Goal: Task Accomplishment & Management: Complete application form

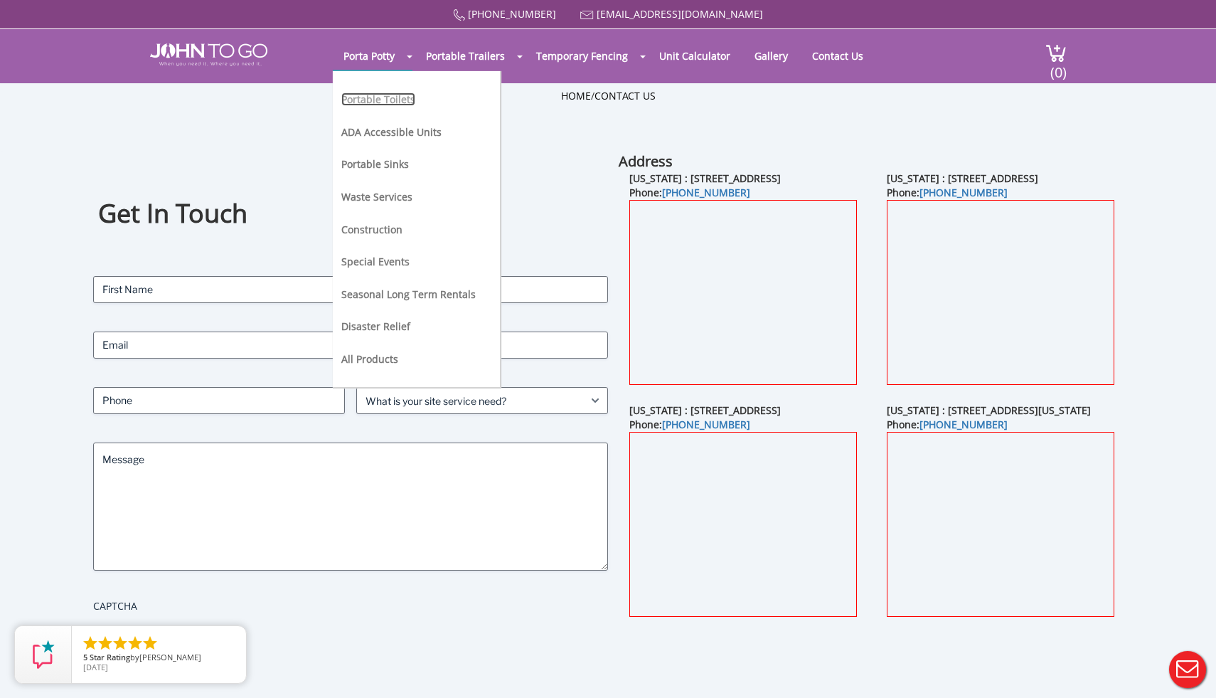
click at [377, 104] on link "Portable Toilets" at bounding box center [378, 99] width 74 height 14
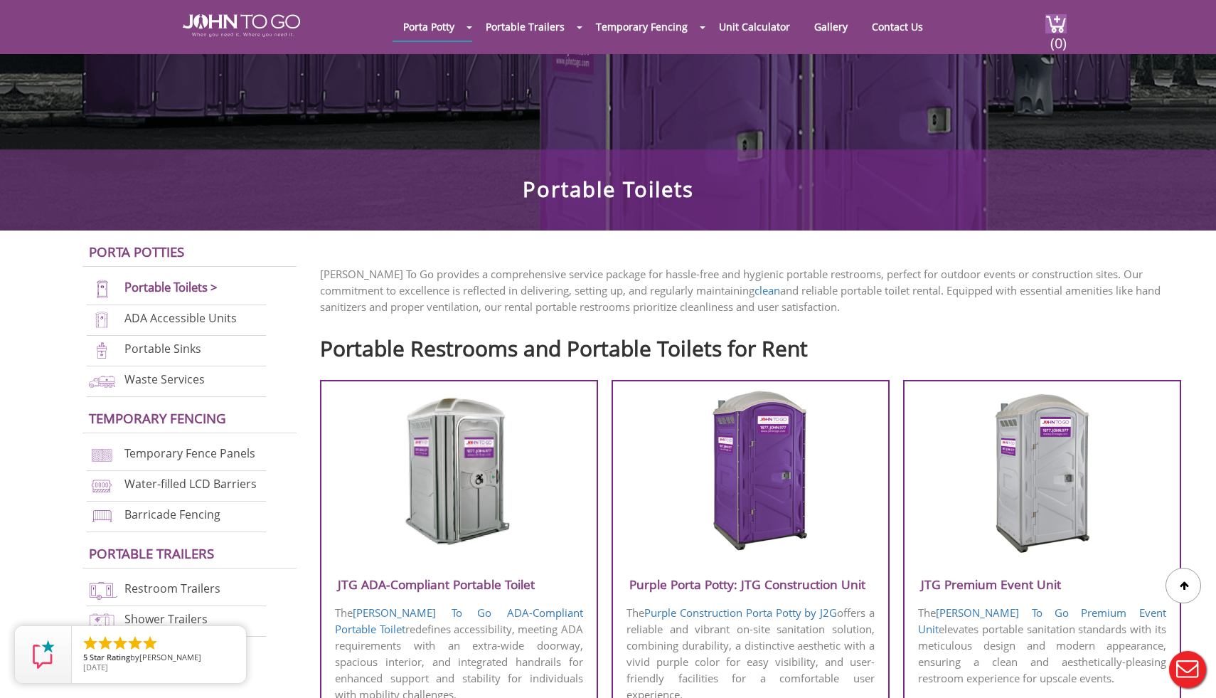
scroll to position [222, 0]
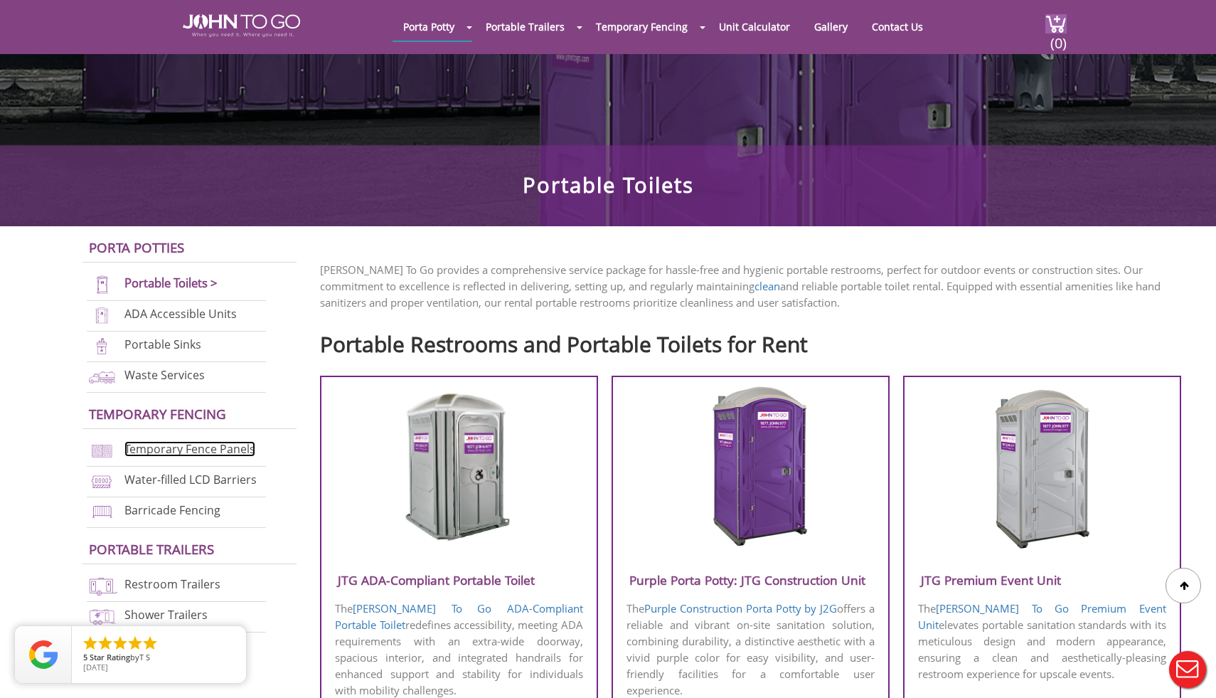
click at [165, 446] on link "Temporary Fence Panels" at bounding box center [189, 449] width 131 height 16
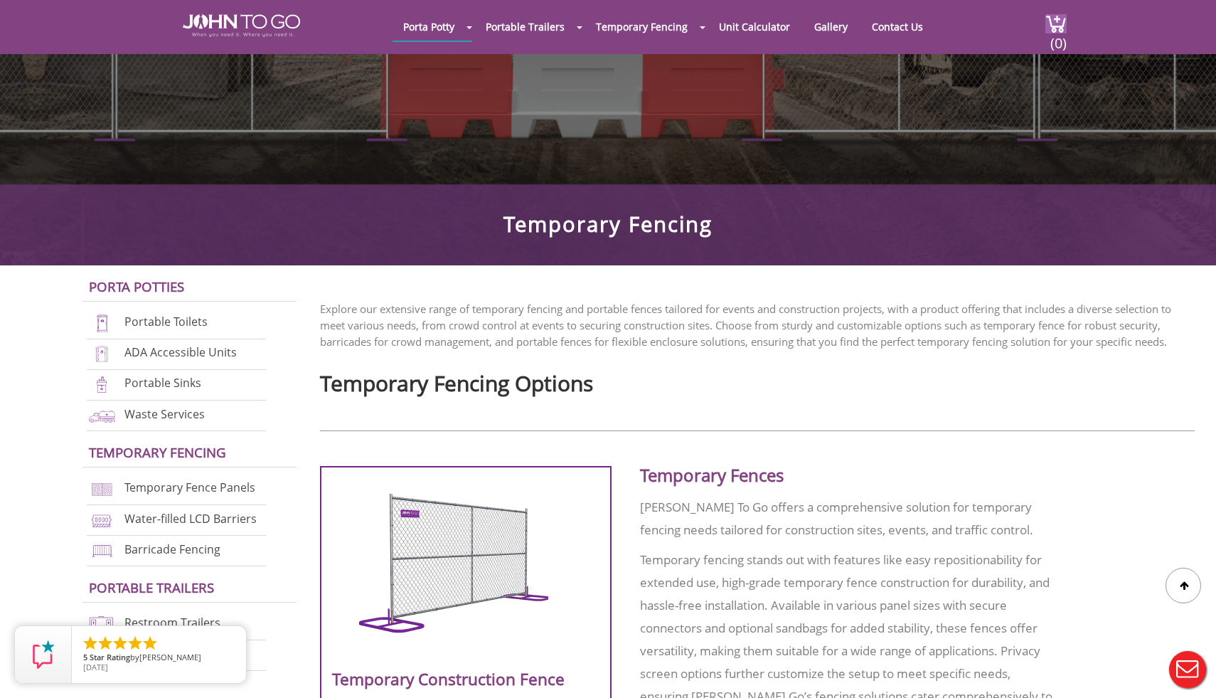
scroll to position [174, 0]
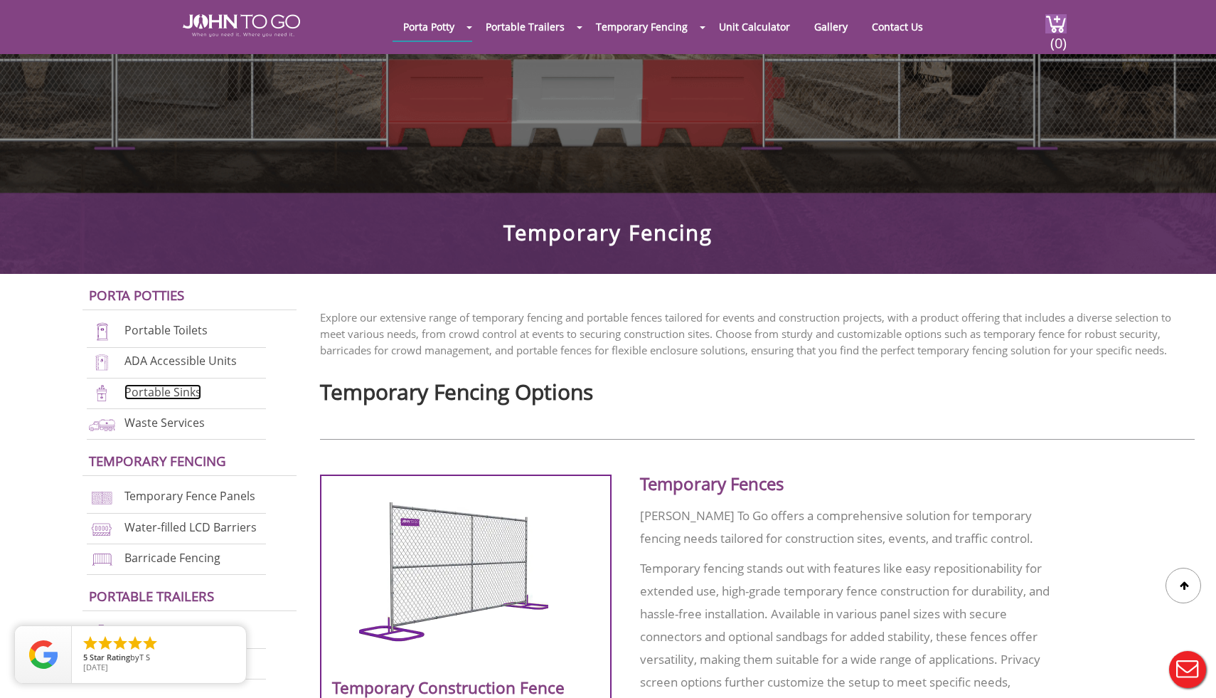
click at [181, 388] on link "Portable Sinks" at bounding box center [162, 392] width 77 height 16
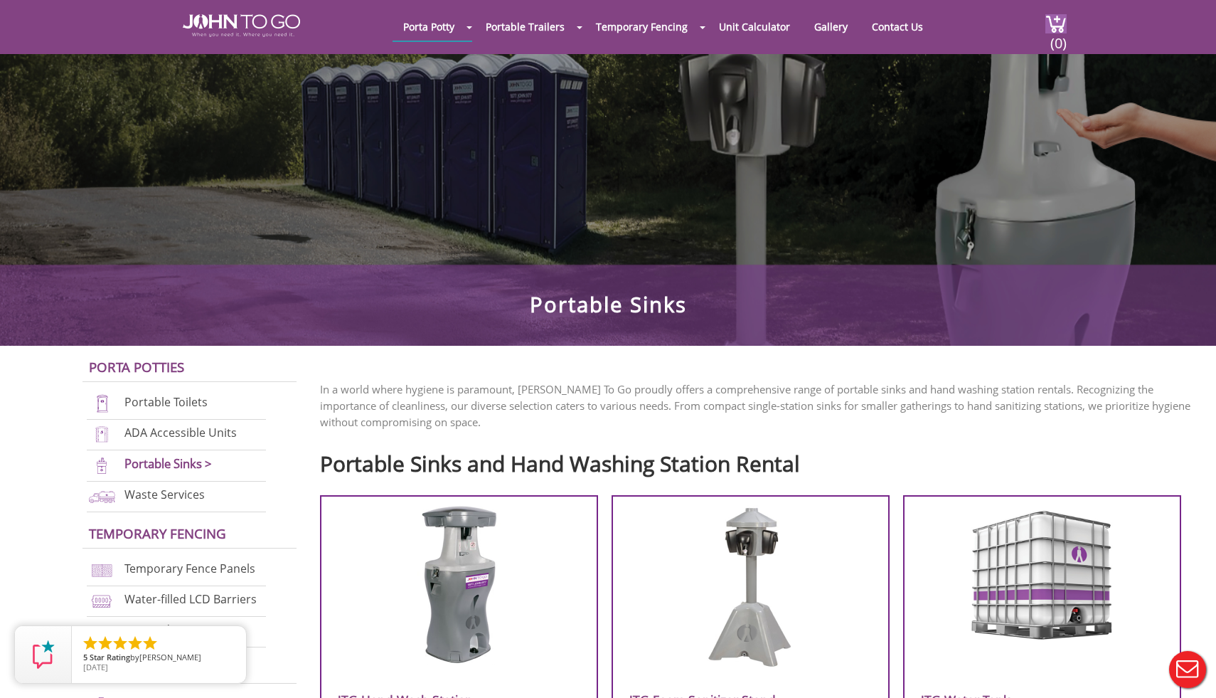
scroll to position [132, 0]
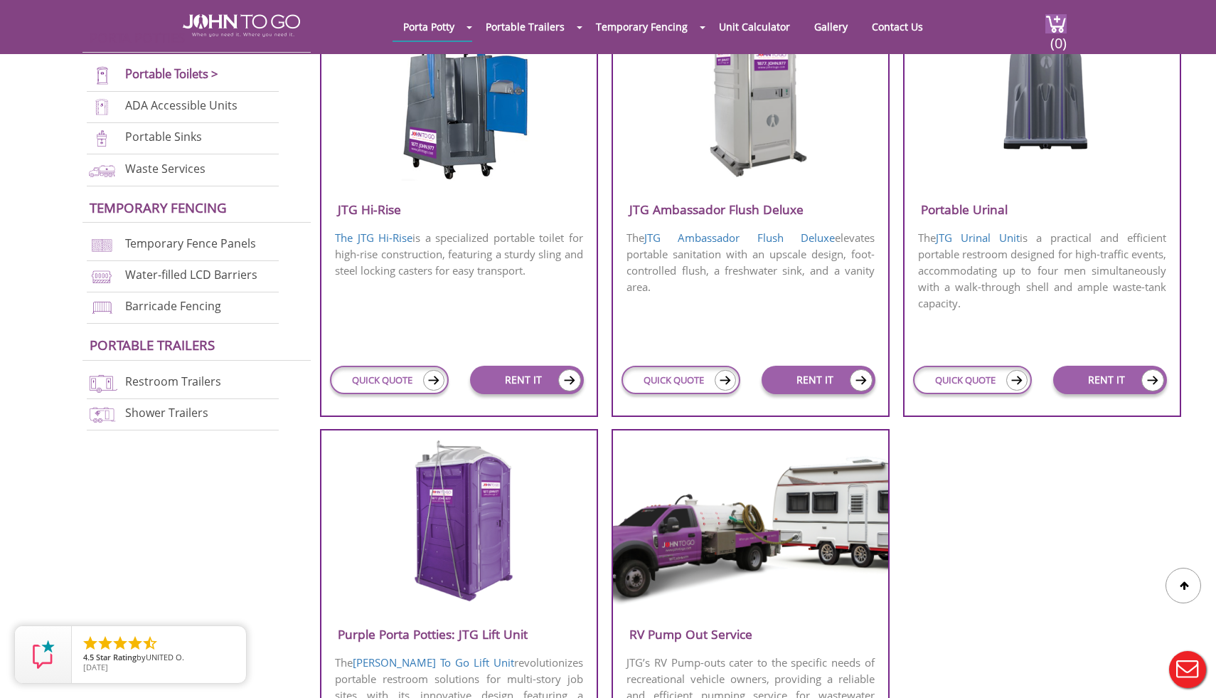
scroll to position [1020, 0]
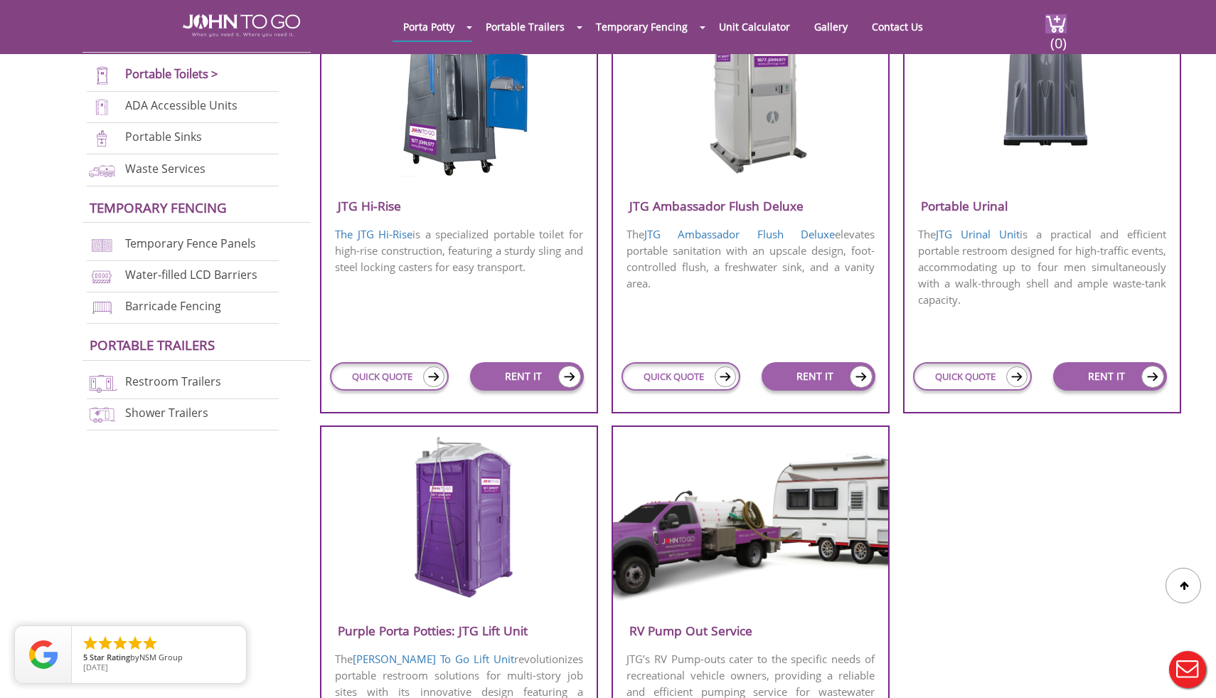
click at [115, 382] on img at bounding box center [102, 382] width 31 height 19
click at [148, 377] on link "Restroom Trailers" at bounding box center [173, 381] width 96 height 16
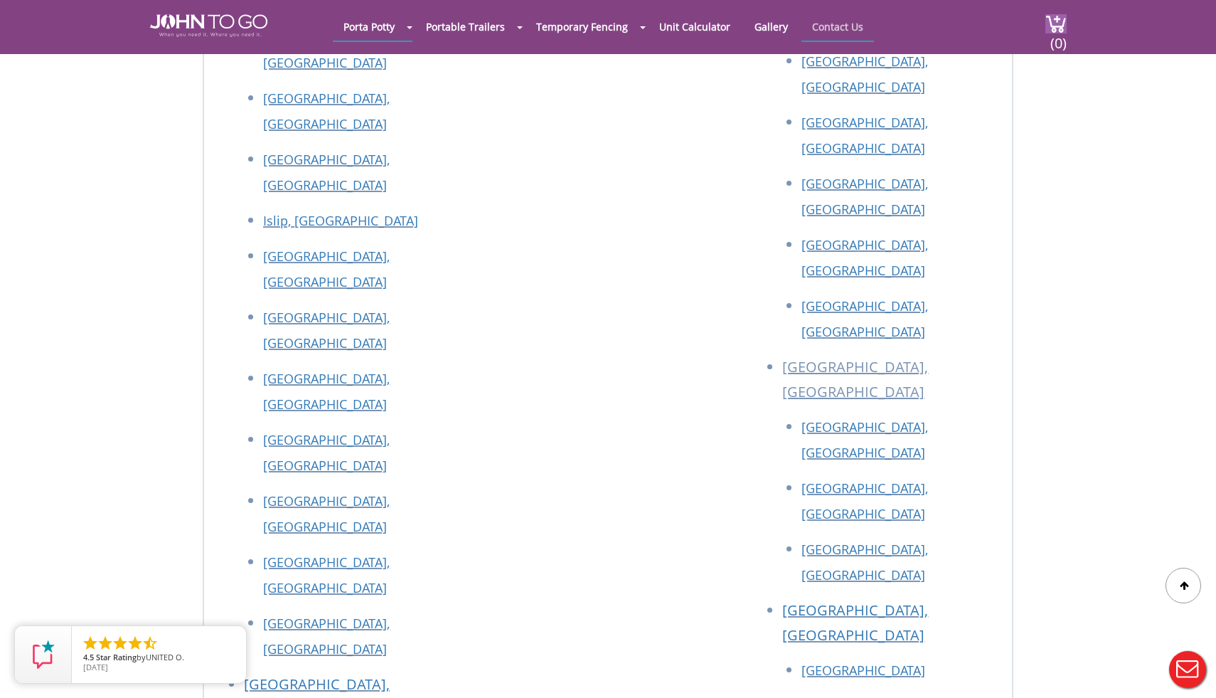
scroll to position [2575, 0]
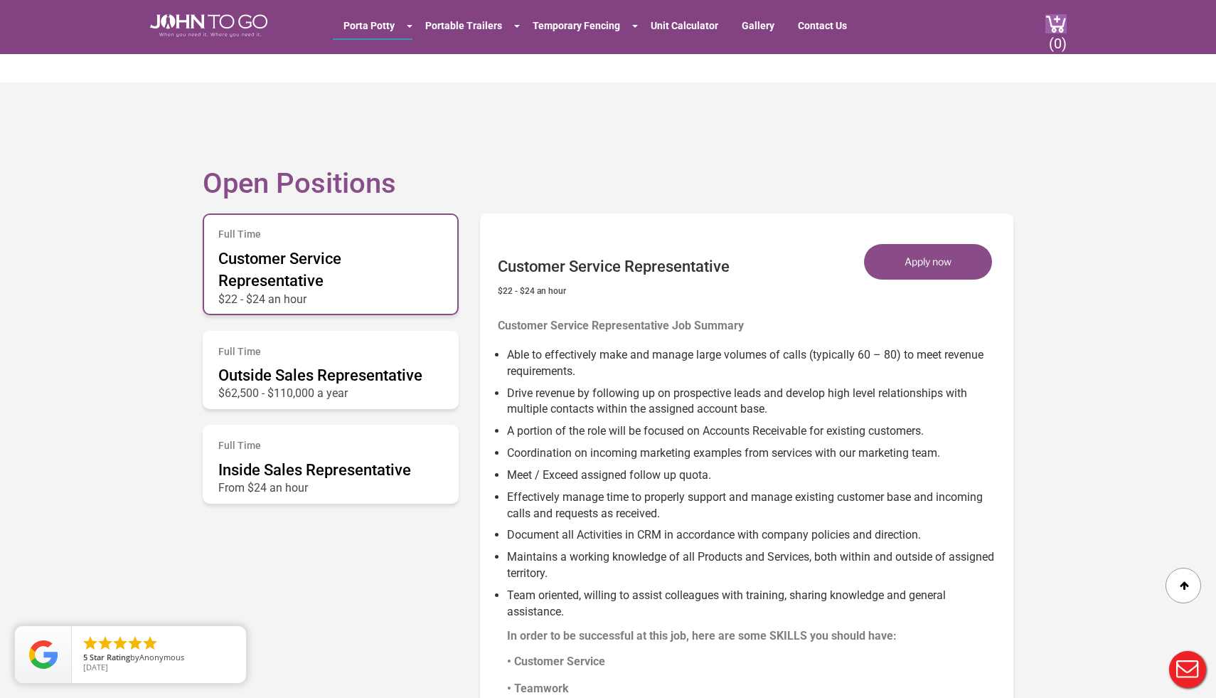
scroll to position [631, 0]
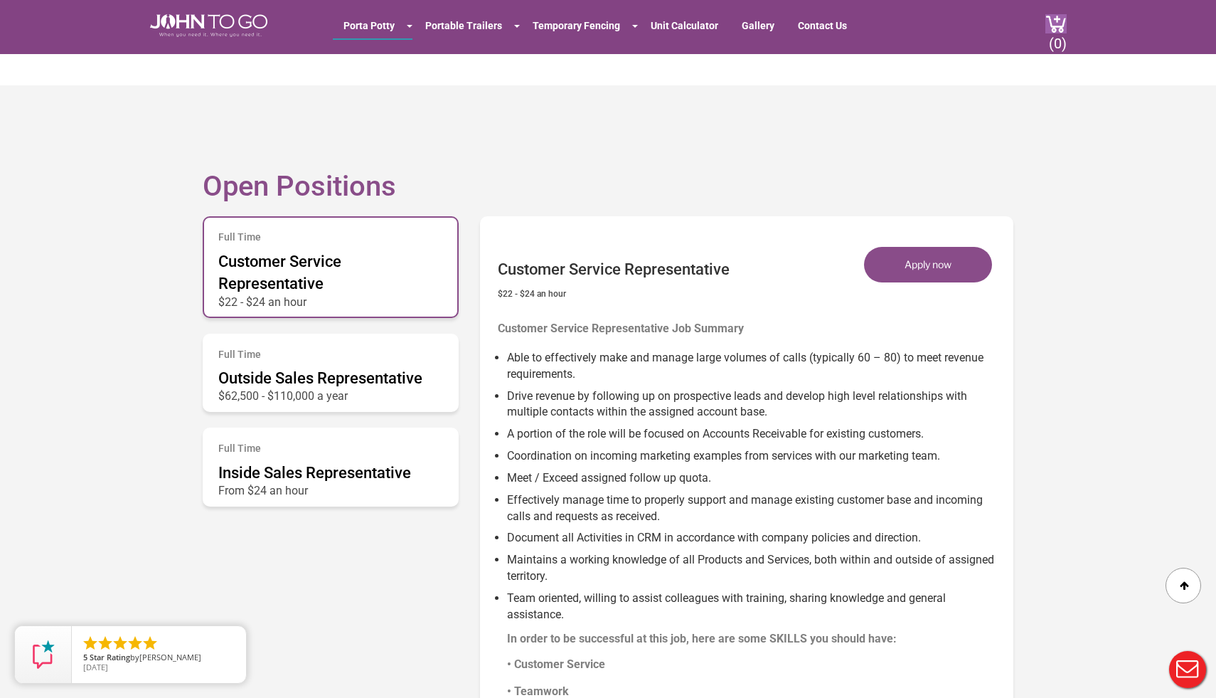
click at [917, 241] on div "Customer Service Representative $22 - $24 an hour Apply now" at bounding box center [750, 267] width 505 height 89
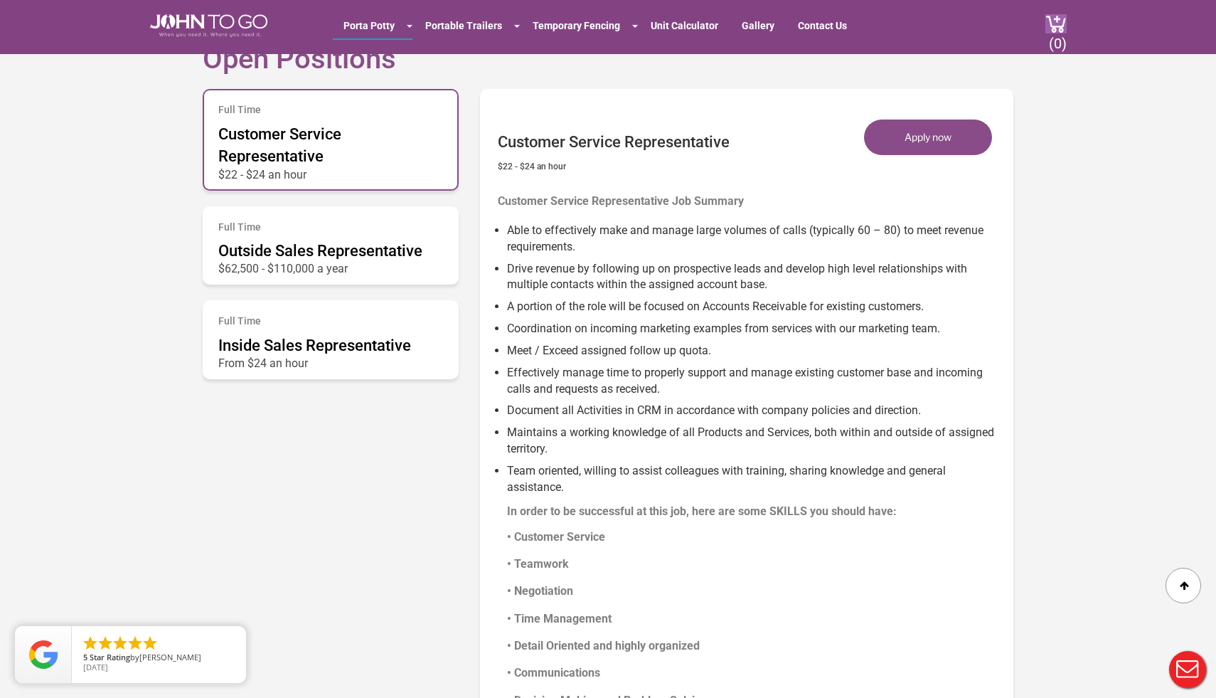
scroll to position [763, 0]
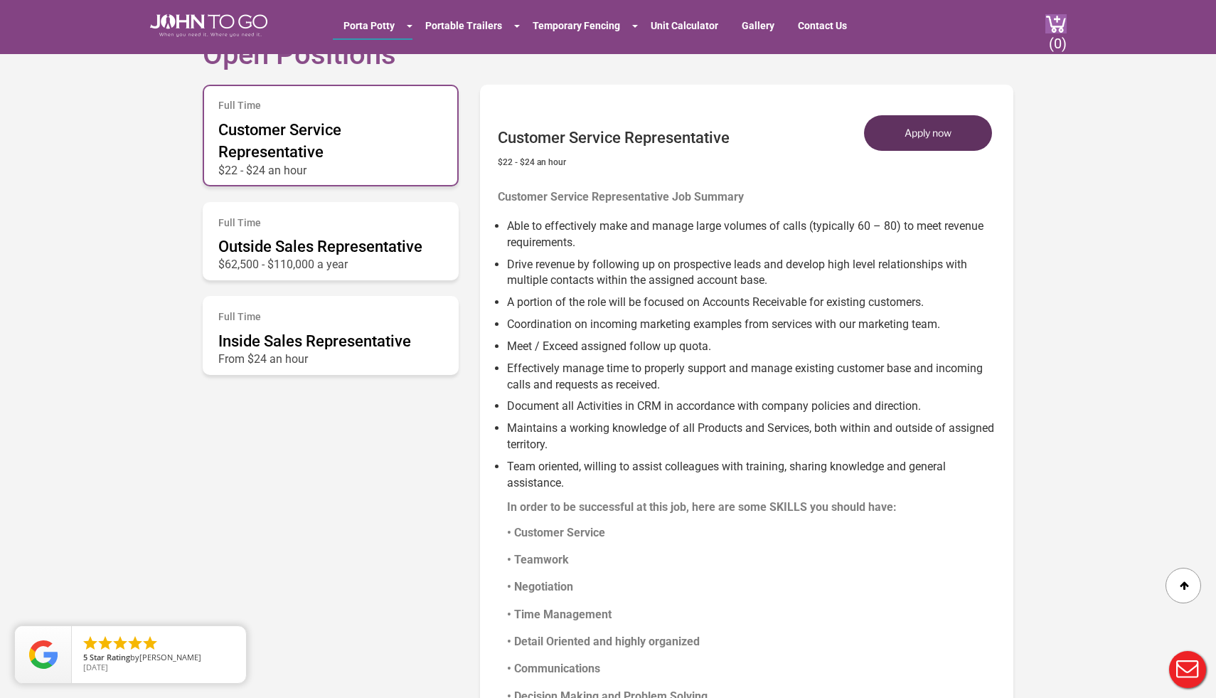
click at [929, 127] on button "Apply now" at bounding box center [928, 133] width 128 height 36
